Goal: Check status: Check status

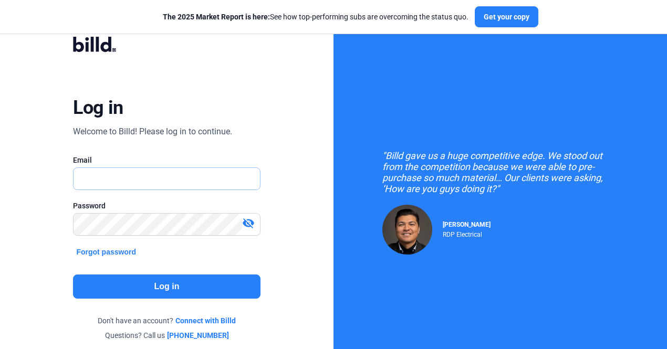
type input "[EMAIL_ADDRESS][PERSON_NAME][DOMAIN_NAME]"
click at [181, 286] on button "Log in" at bounding box center [166, 287] width 187 height 24
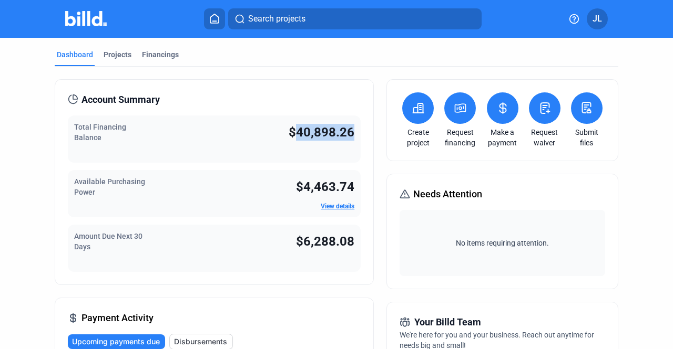
drag, startPoint x: 294, startPoint y: 129, endPoint x: 351, endPoint y: 130, distance: 56.8
click at [351, 130] on span "$40,898.26" at bounding box center [322, 132] width 66 height 15
drag, startPoint x: 303, startPoint y: 190, endPoint x: 372, endPoint y: 194, distance: 69.5
click at [231, 184] on div "Available Purchasing Power $4,463.74 View details" at bounding box center [214, 193] width 293 height 47
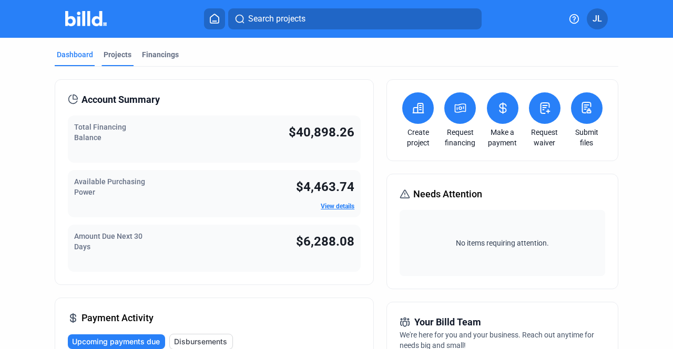
click at [116, 58] on div "Projects" at bounding box center [118, 54] width 28 height 11
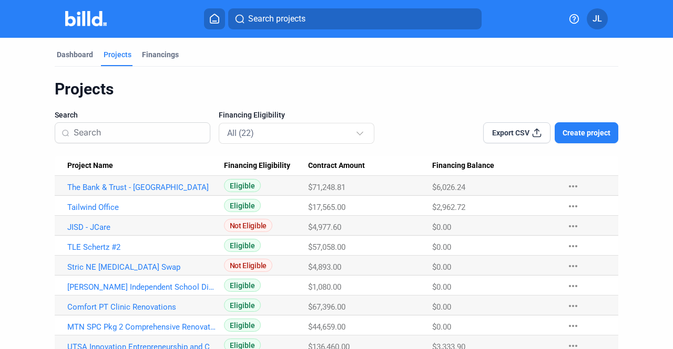
drag, startPoint x: 286, startPoint y: 157, endPoint x: 356, endPoint y: 253, distance: 118.9
click at [356, 253] on Amount "$57,058.00" at bounding box center [370, 246] width 124 height 20
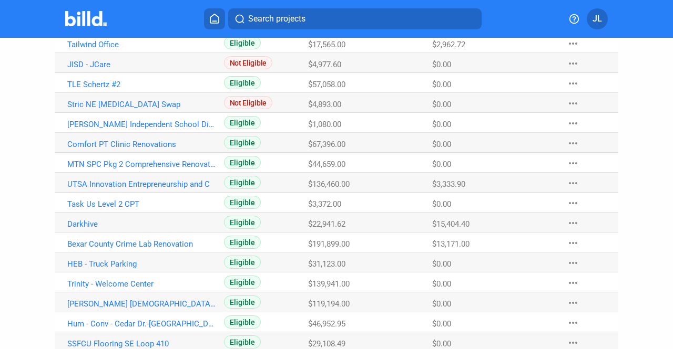
scroll to position [217, 0]
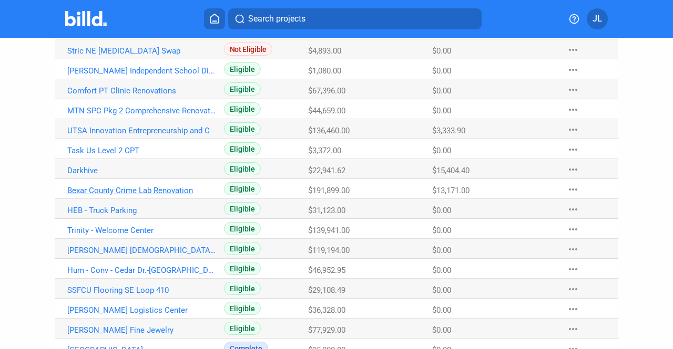
click at [167, 189] on link "Bexar County Crime Lab Renovation" at bounding box center [141, 190] width 149 height 9
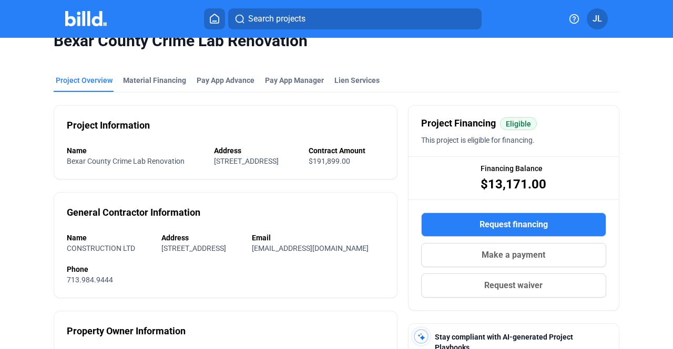
scroll to position [17, 0]
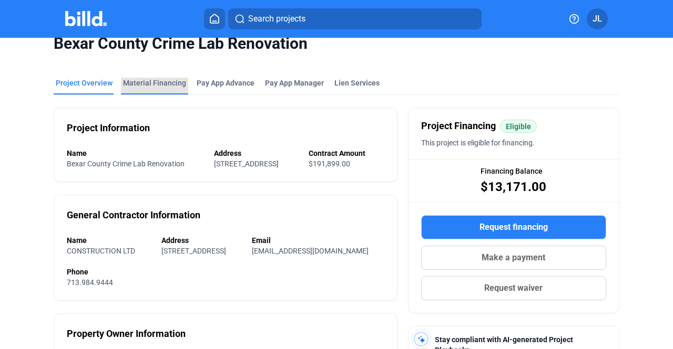
click at [172, 85] on div "Material Financing" at bounding box center [154, 83] width 63 height 11
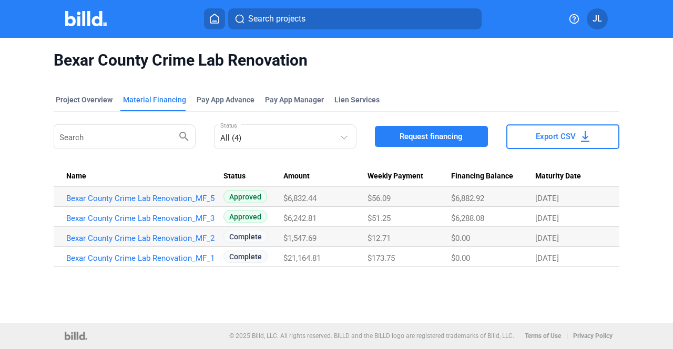
drag, startPoint x: 288, startPoint y: 203, endPoint x: 328, endPoint y: 187, distance: 43.3
click at [328, 187] on td "$6,832.44" at bounding box center [325, 197] width 84 height 20
click at [380, 199] on span "$56.09" at bounding box center [378, 198] width 23 height 9
drag, startPoint x: 534, startPoint y: 222, endPoint x: 574, endPoint y: 218, distance: 40.2
click at [574, 218] on tr "Bexar County Crime Lab Renovation_MF_3 Approved $6,242.81 $51.25 $6,288.08 [DAT…" at bounding box center [336, 217] width 565 height 20
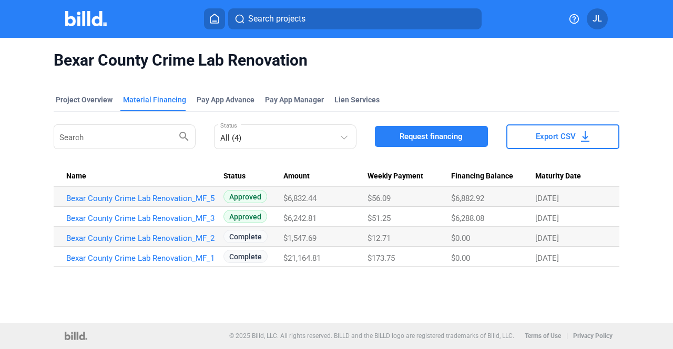
click at [554, 220] on span "[DATE]" at bounding box center [547, 218] width 24 height 9
